Goal: Task Accomplishment & Management: Manage account settings

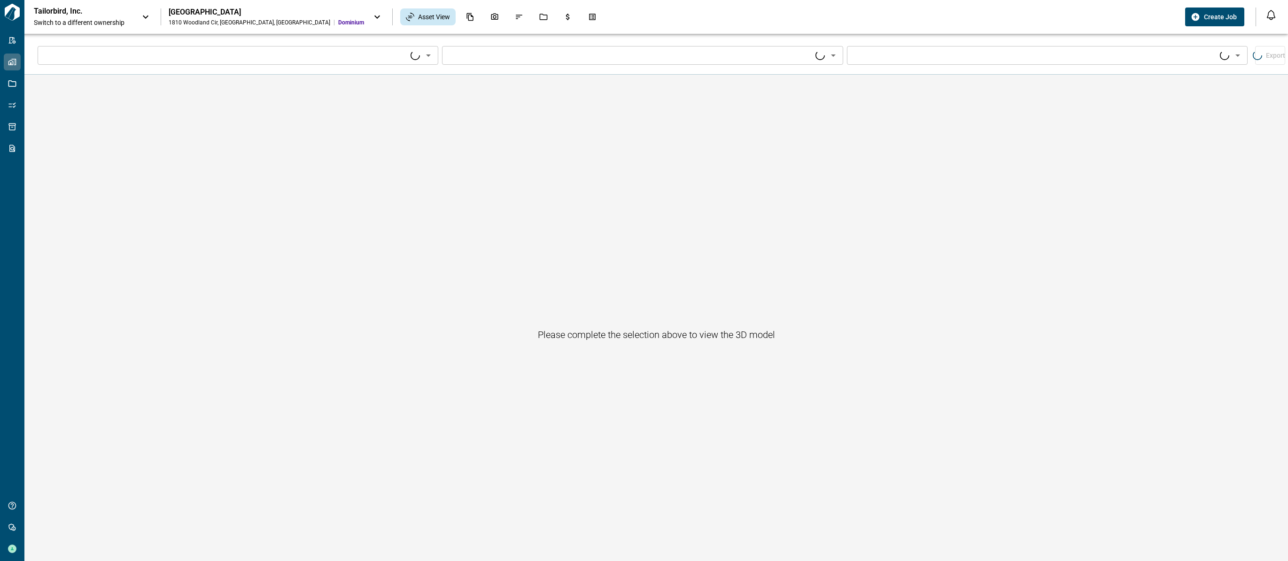
type input "****"
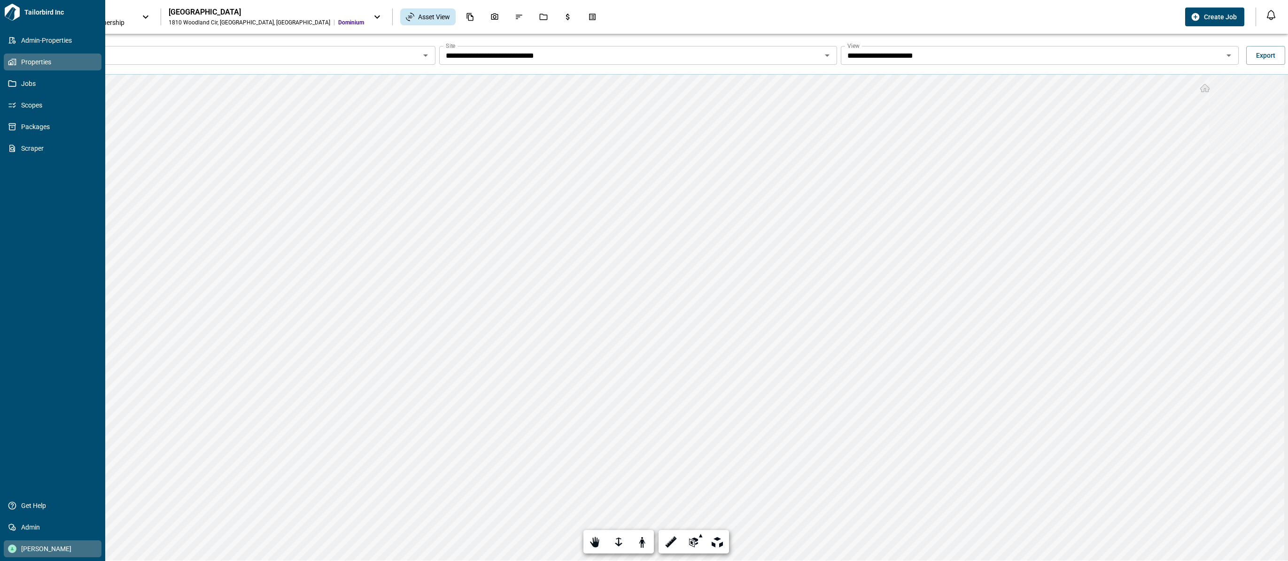
click at [29, 548] on span "[PERSON_NAME]" at bounding box center [54, 548] width 76 height 9
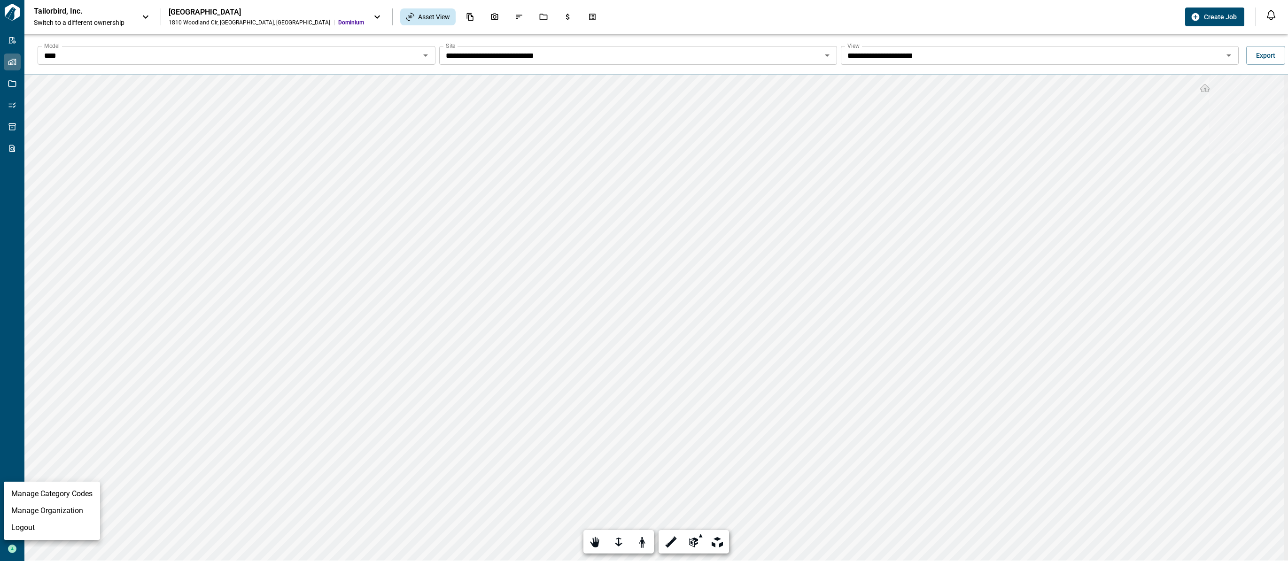
click at [28, 529] on li "Logout" at bounding box center [52, 527] width 96 height 17
